Goal: Task Accomplishment & Management: Use online tool/utility

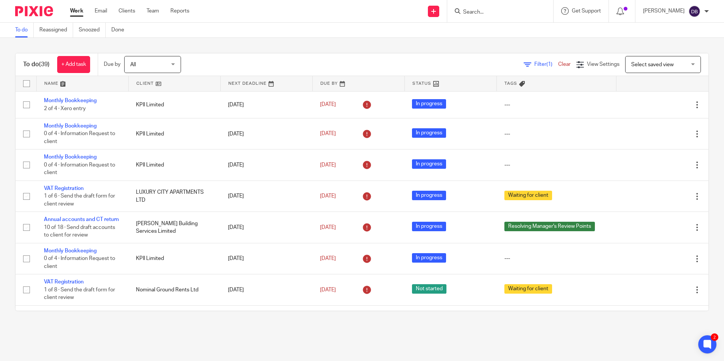
click at [497, 10] on input "Search" at bounding box center [496, 12] width 68 height 7
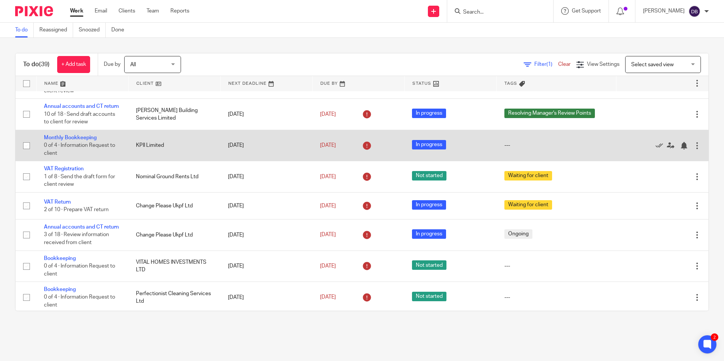
scroll to position [114, 0]
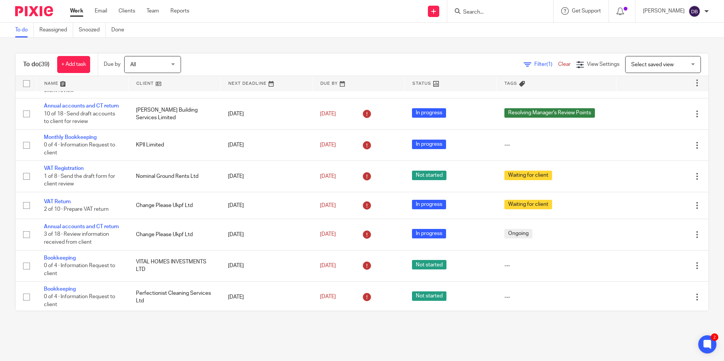
click at [485, 7] on form at bounding box center [502, 10] width 81 height 9
click at [486, 11] on input "Search" at bounding box center [496, 12] width 68 height 7
type input "open inter"
click at [514, 30] on link at bounding box center [525, 32] width 128 height 17
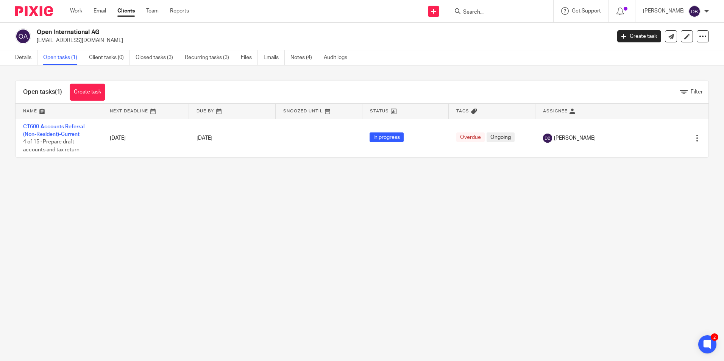
click at [496, 15] on input "Search" at bounding box center [496, 12] width 68 height 7
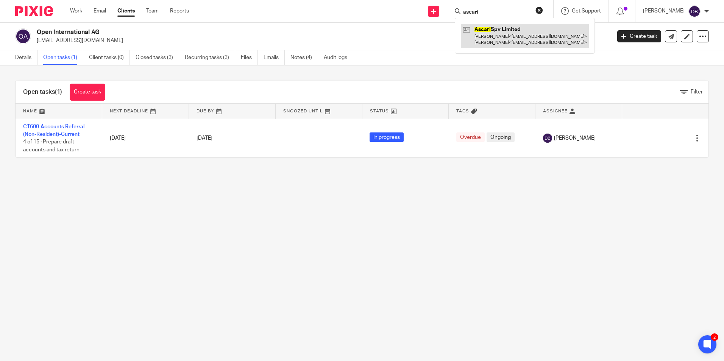
type input "ascari"
click at [504, 30] on link at bounding box center [525, 35] width 128 height 23
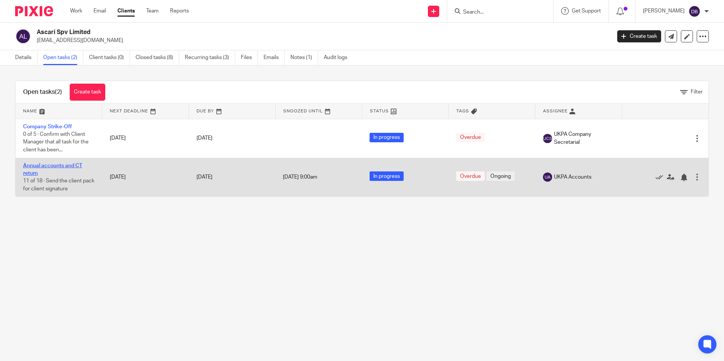
click at [51, 167] on link "Annual accounts and CT return" at bounding box center [52, 169] width 59 height 13
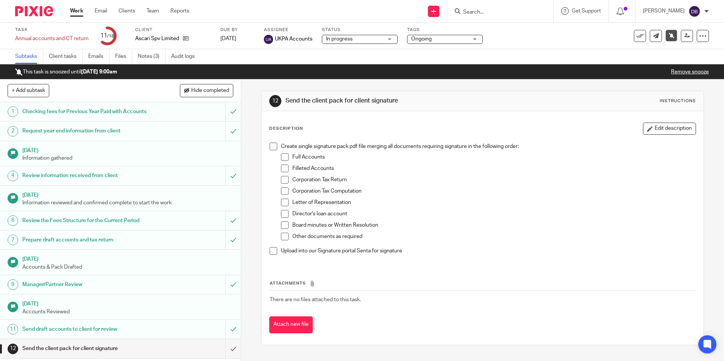
scroll to position [76, 0]
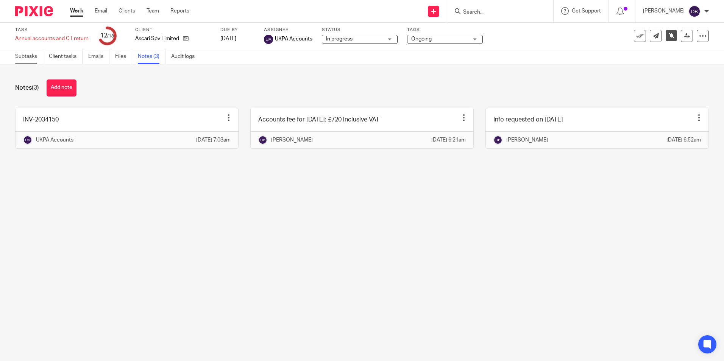
click at [28, 53] on link "Subtasks" at bounding box center [29, 56] width 28 height 15
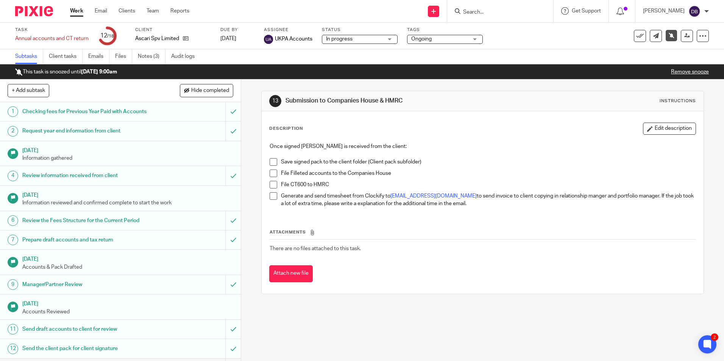
click at [73, 10] on link "Work" at bounding box center [76, 11] width 13 height 8
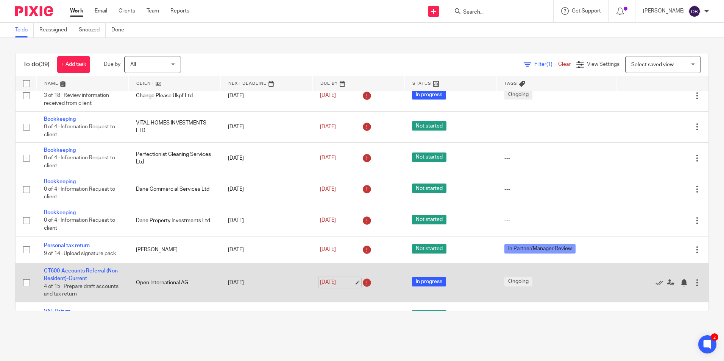
scroll to position [265, 0]
